Goal: Go to known website: Access a specific website the user already knows

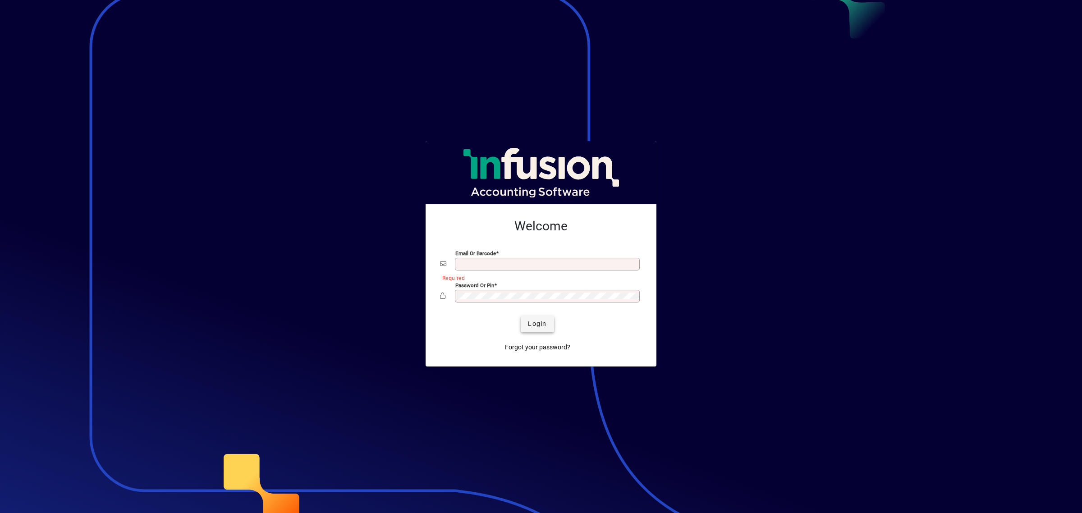
type input "**********"
click at [537, 324] on span "Login" at bounding box center [537, 323] width 18 height 9
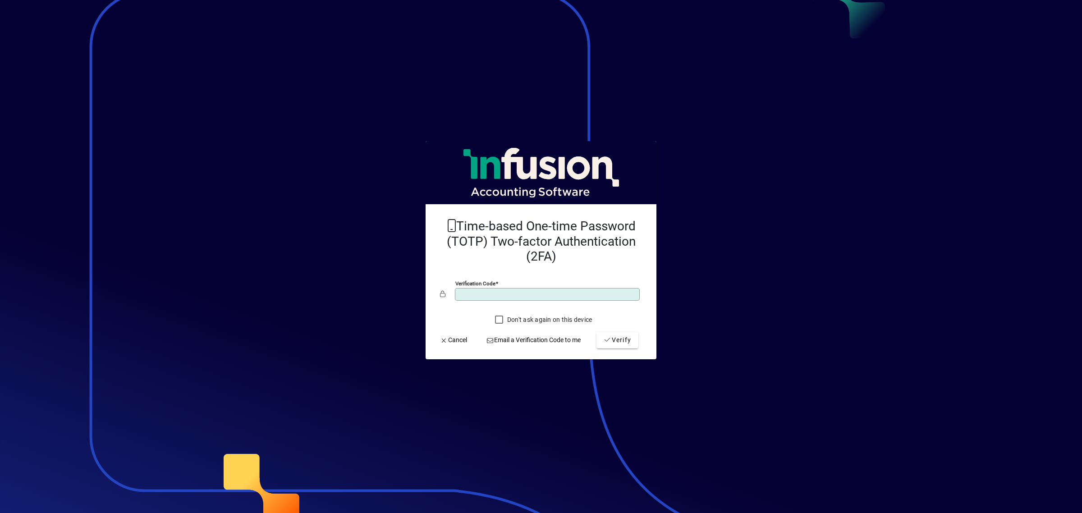
type input "******"
click at [596, 332] on button "Verify" at bounding box center [617, 340] width 42 height 16
